Goal: Browse casually

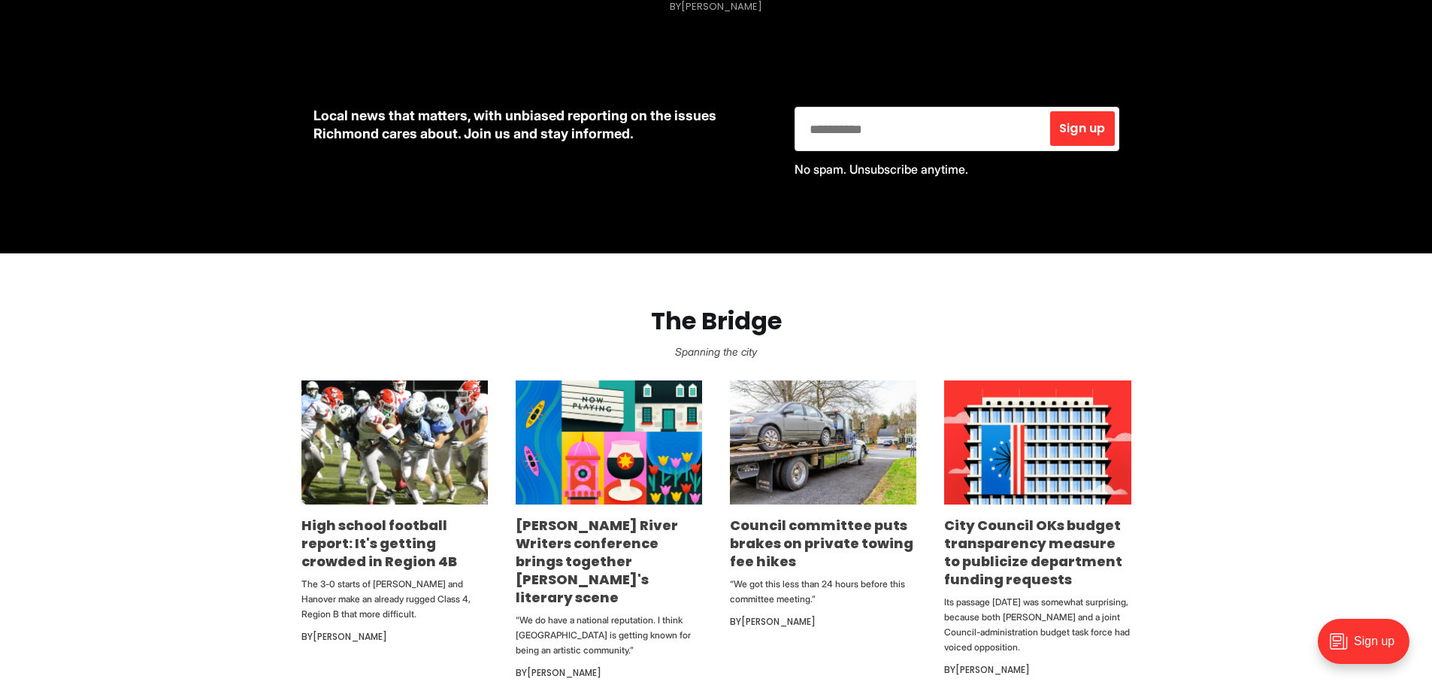
scroll to position [662, 0]
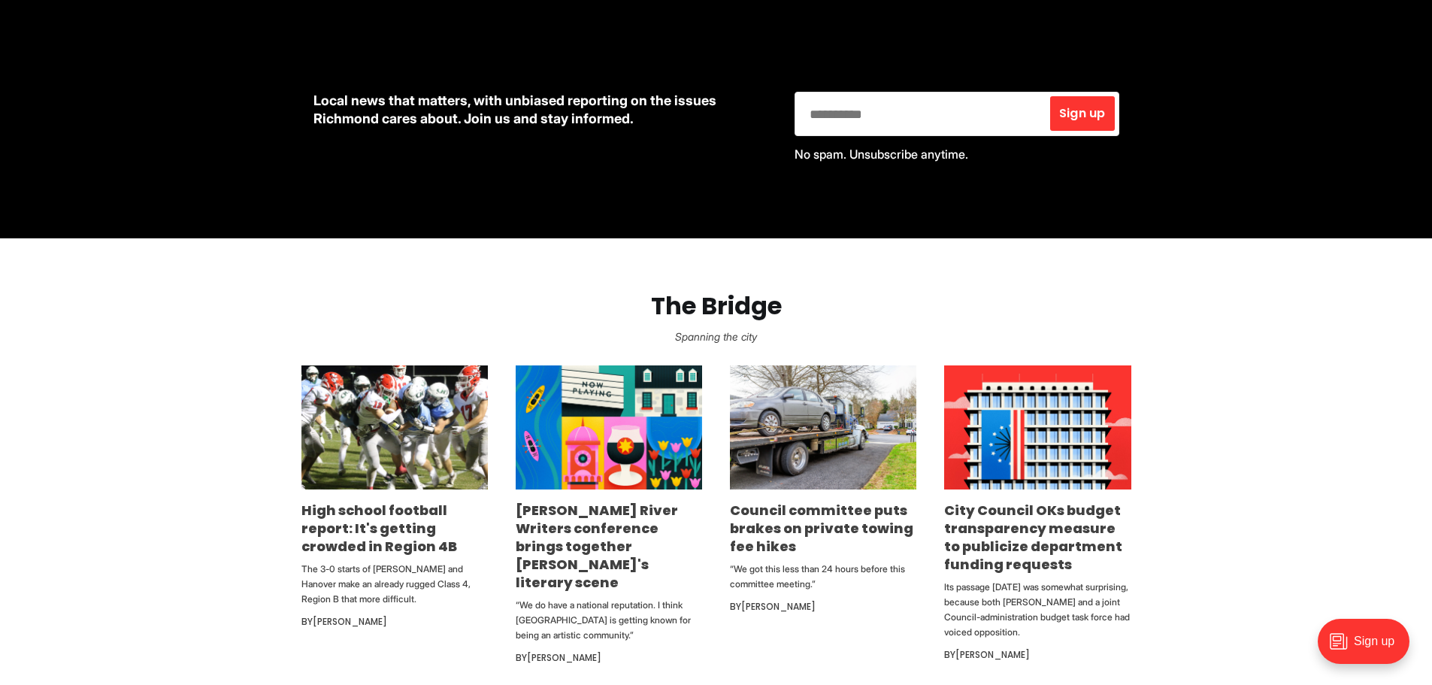
click at [1249, 401] on section "The Bridge Spanning the city High school football report: It's getting crowded …" at bounding box center [716, 467] width 1432 height 458
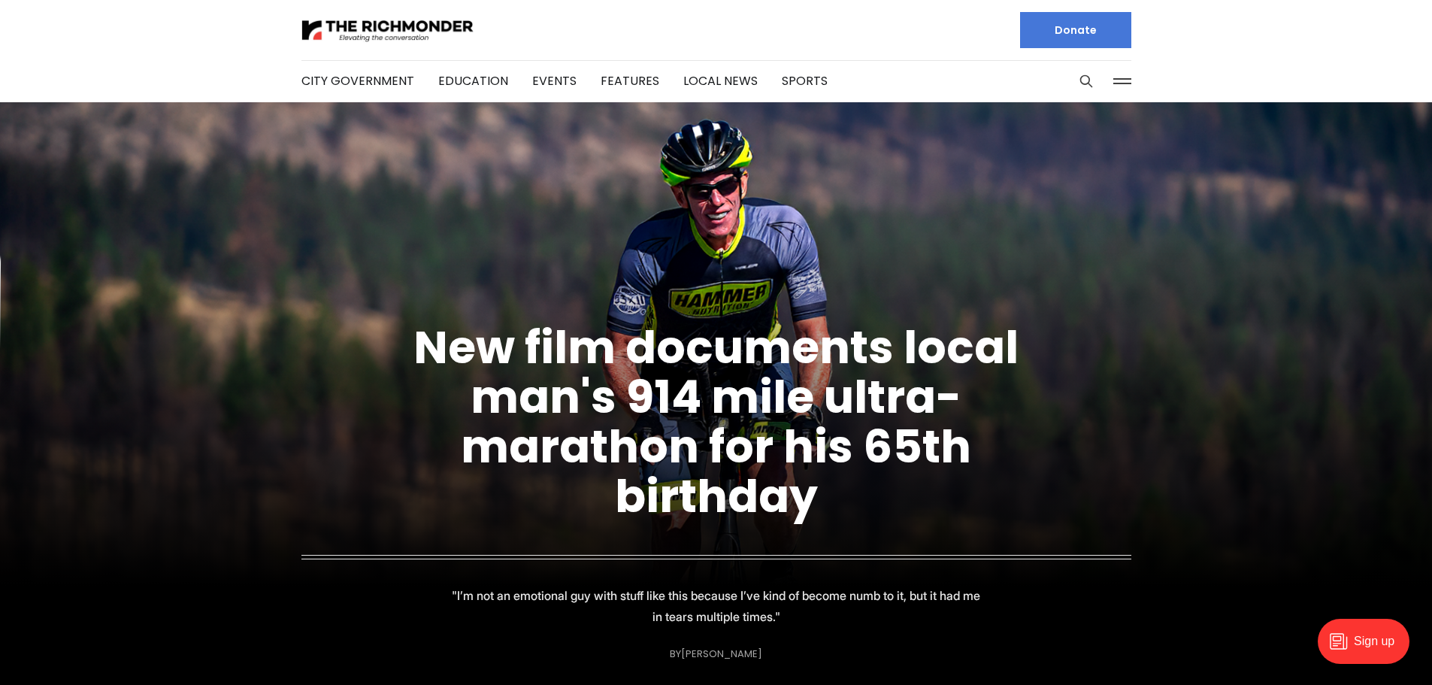
click at [1247, 62] on header "City Government Education Events Features Local News Sports Donate Our Authors …" at bounding box center [716, 51] width 1432 height 102
click at [1224, 38] on header "City Government Education Events Features Local News Sports Donate Our Authors …" at bounding box center [716, 51] width 1432 height 102
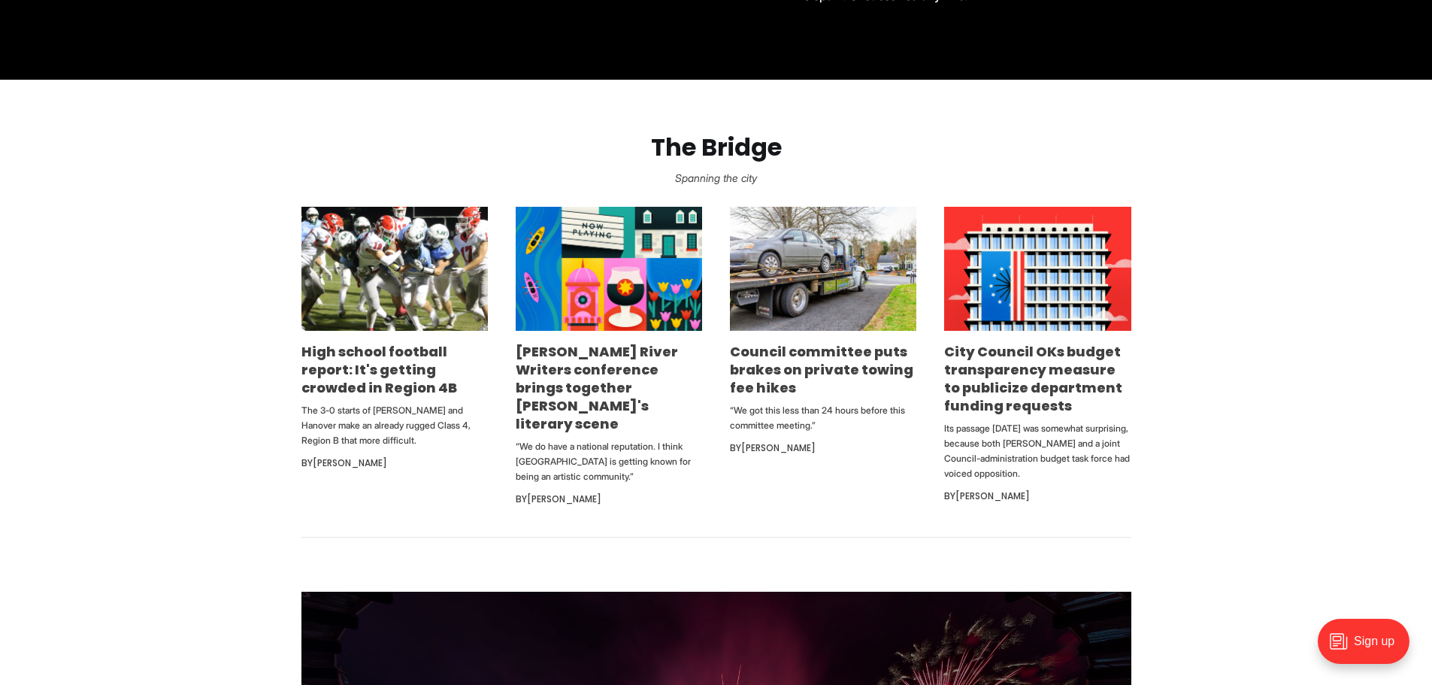
scroll to position [827, 0]
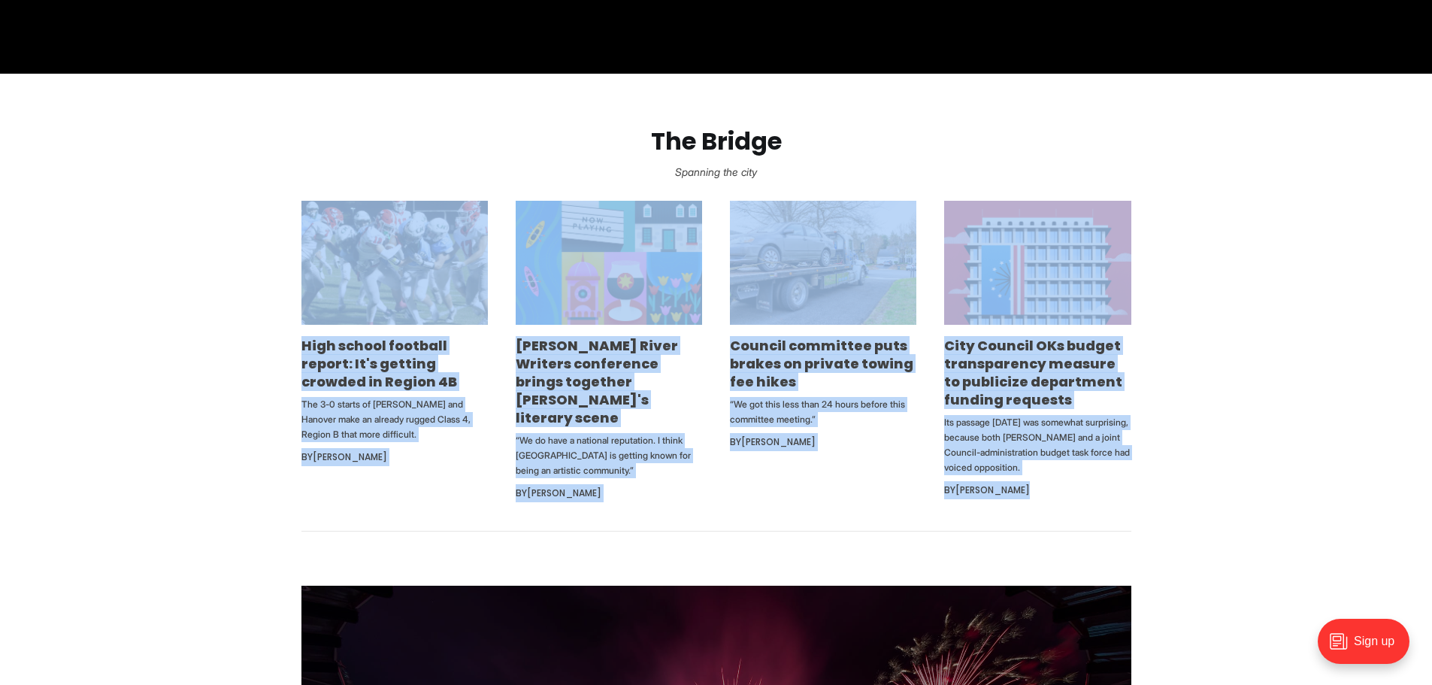
drag, startPoint x: 1047, startPoint y: 491, endPoint x: 299, endPoint y: 230, distance: 791.7
click at [264, 222] on section "The Bridge Spanning the city High school football report: It's getting crowded …" at bounding box center [716, 303] width 1432 height 458
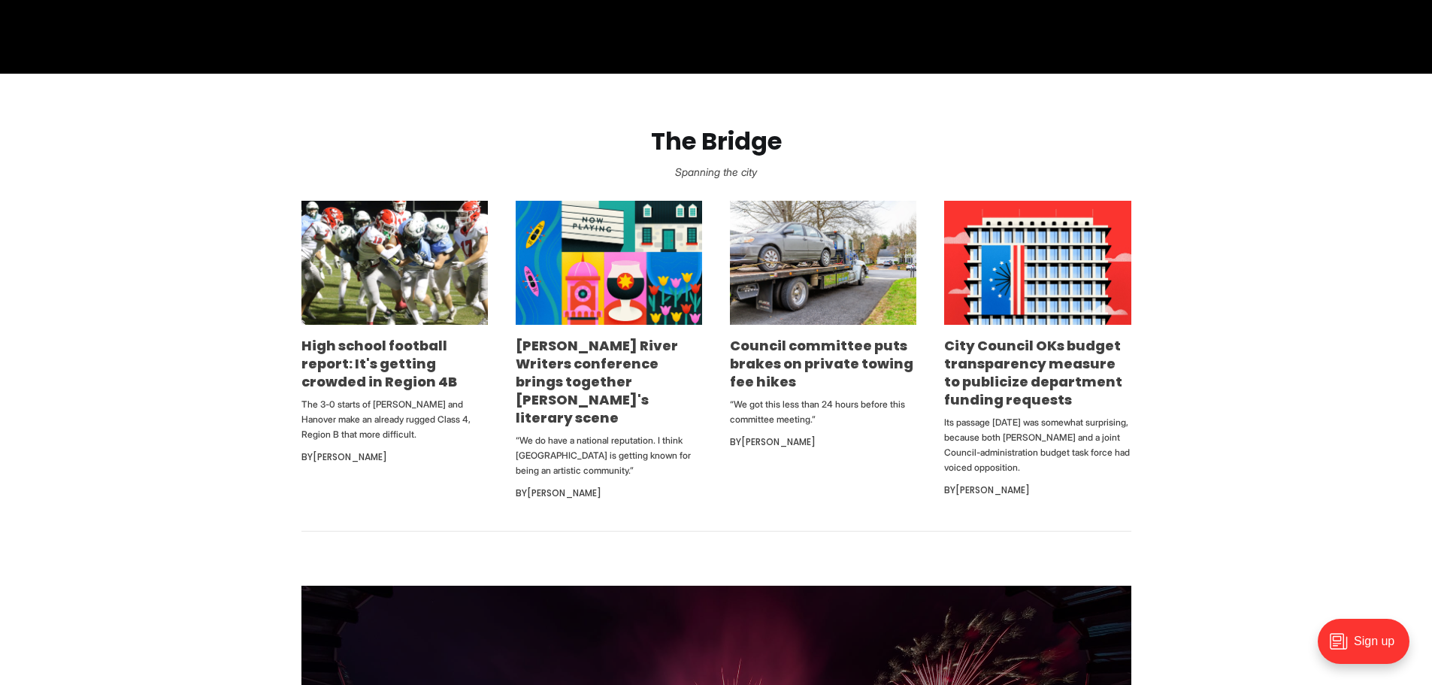
drag, startPoint x: 1302, startPoint y: 156, endPoint x: 1293, endPoint y: 165, distance: 12.8
click at [1299, 157] on section "The Bridge Spanning the city High school football report: It's getting crowded …" at bounding box center [716, 303] width 1432 height 458
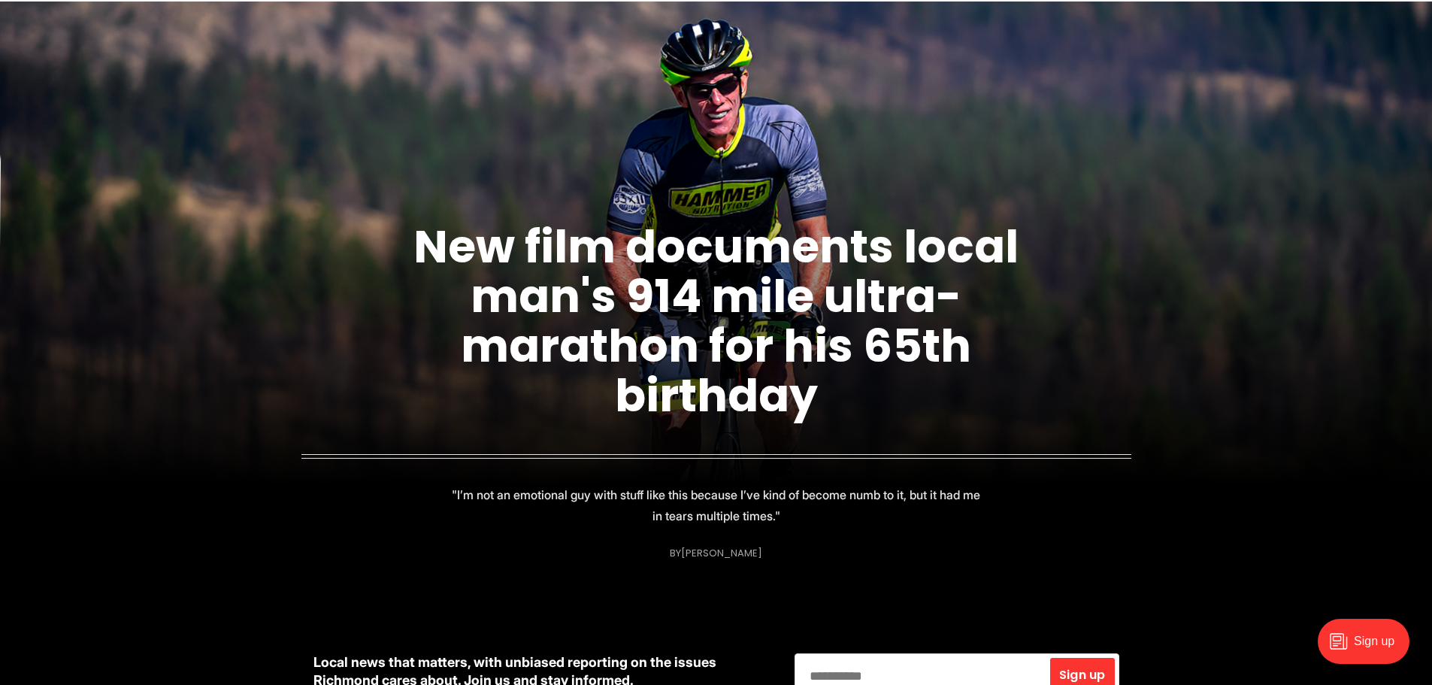
scroll to position [0, 0]
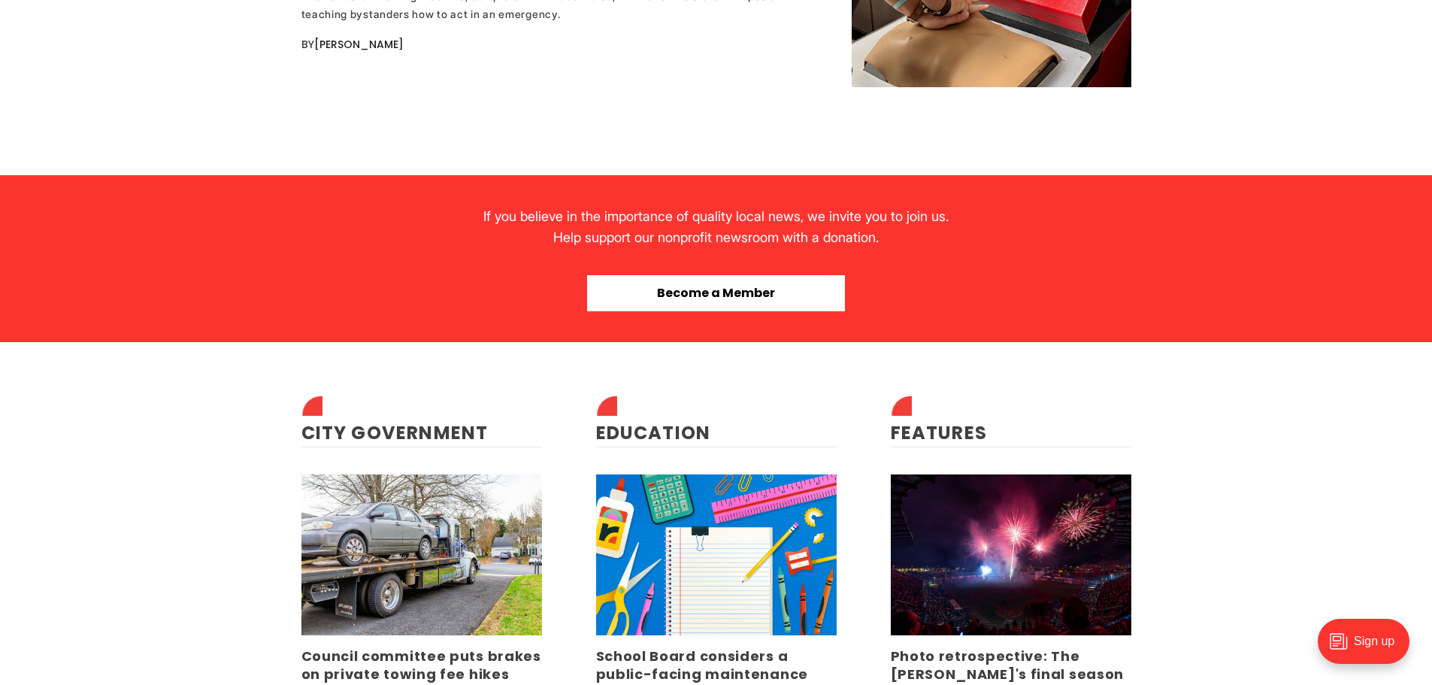
scroll to position [3459, 0]
